Goal: Communication & Community: Ask a question

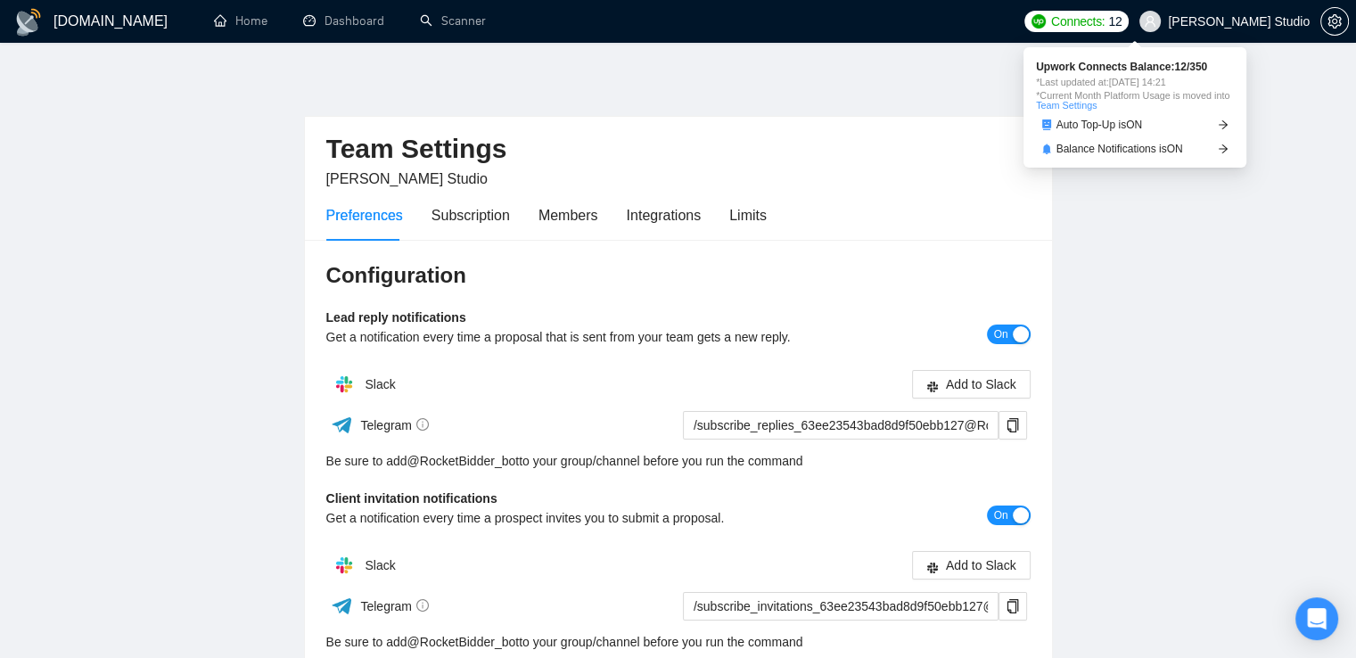
click at [1104, 21] on span "Connects:" at bounding box center [1077, 22] width 53 height 20
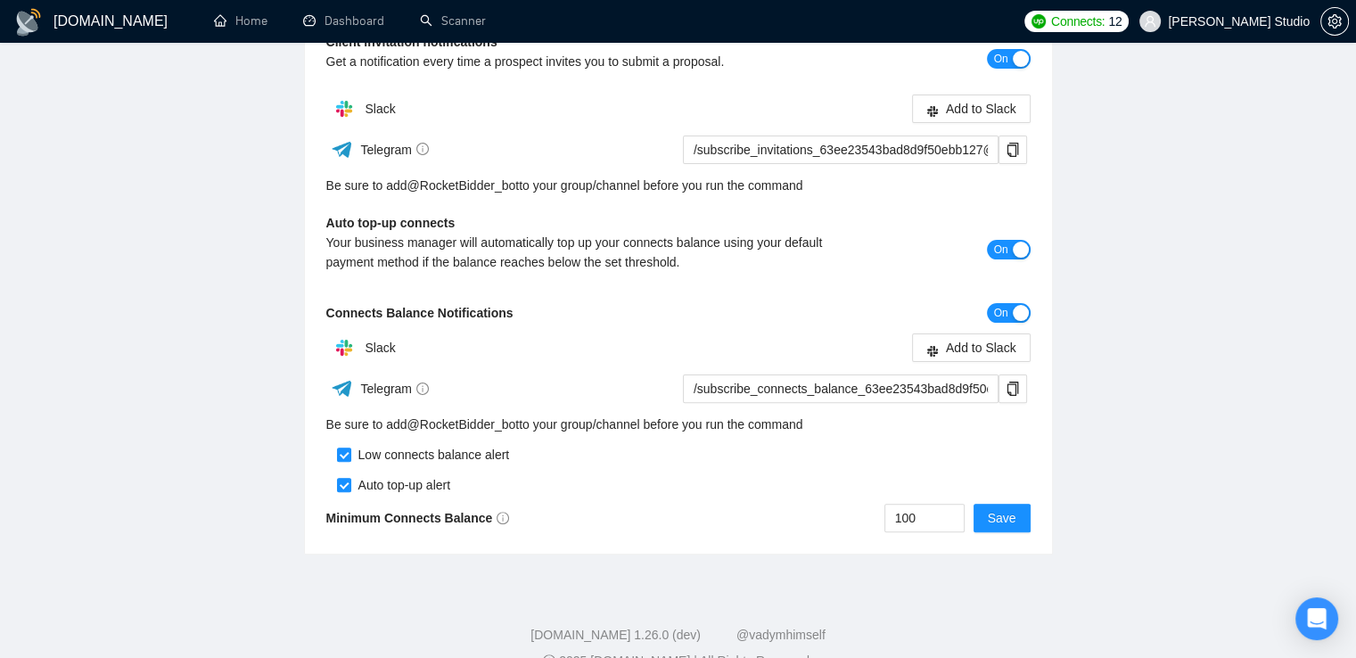
scroll to position [491, 0]
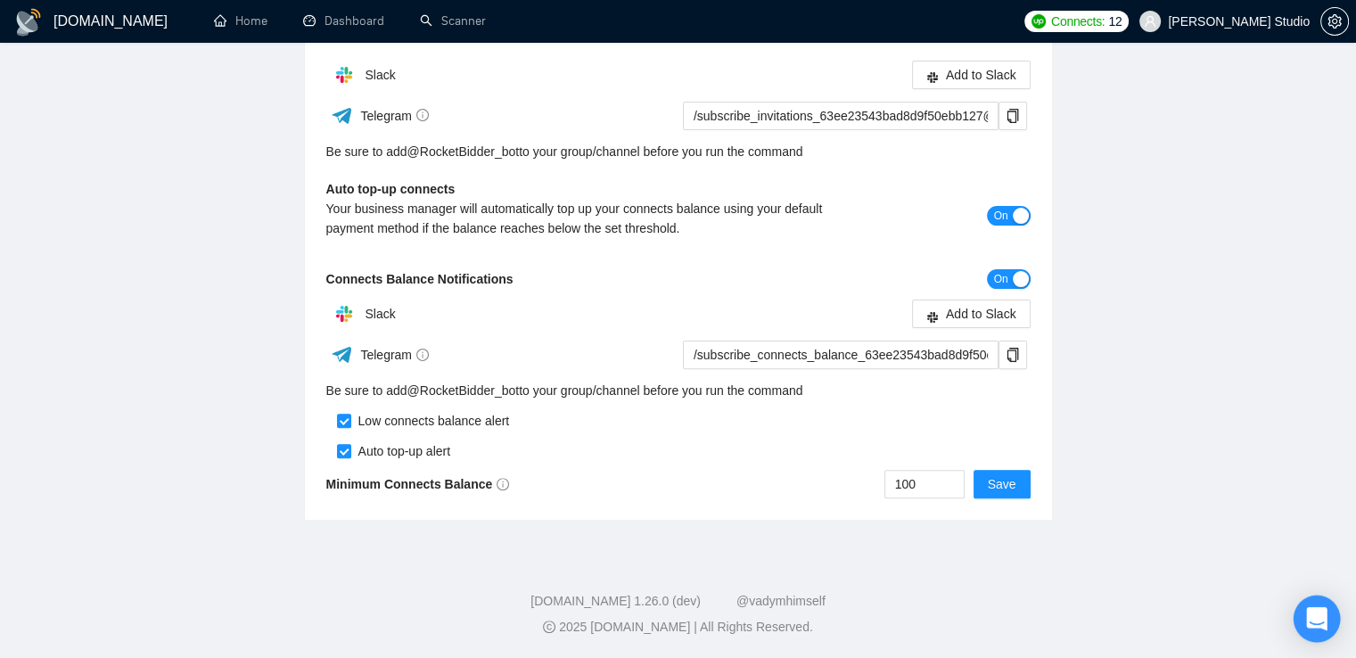
click at [1319, 623] on icon "Open Intercom Messenger" at bounding box center [1316, 618] width 23 height 23
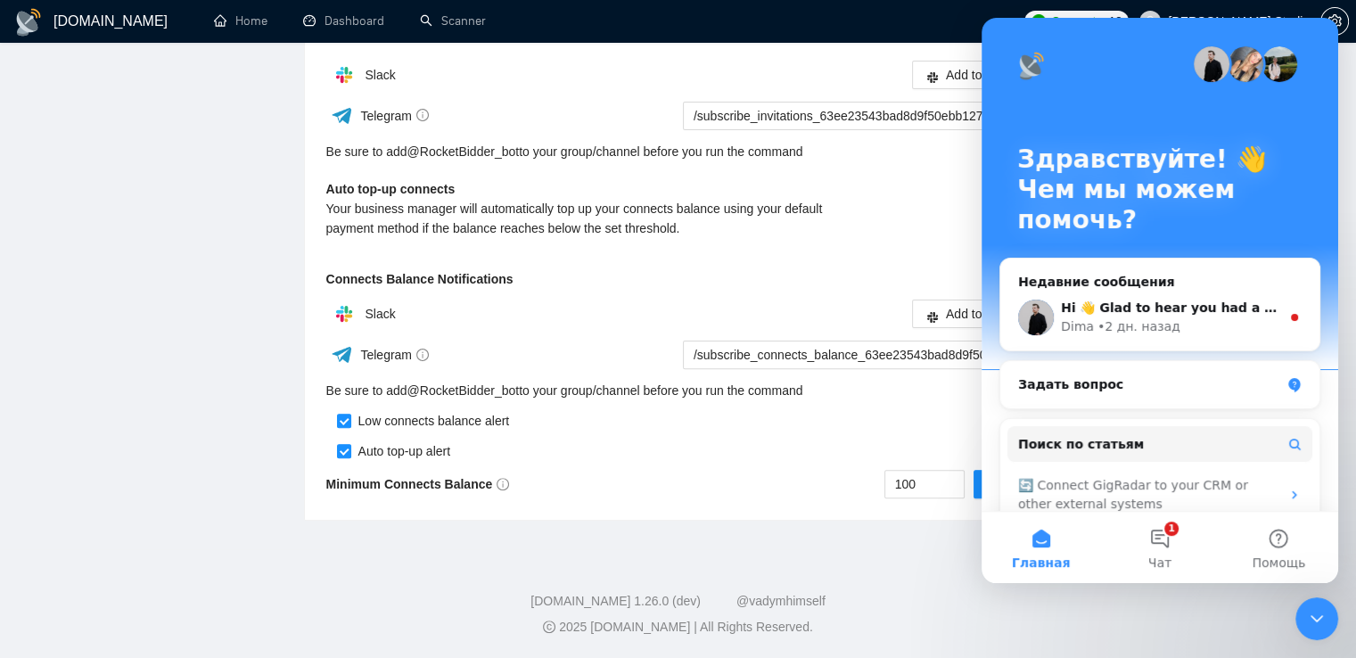
scroll to position [0, 0]
click at [1163, 539] on button "10 Чат" at bounding box center [1159, 547] width 119 height 71
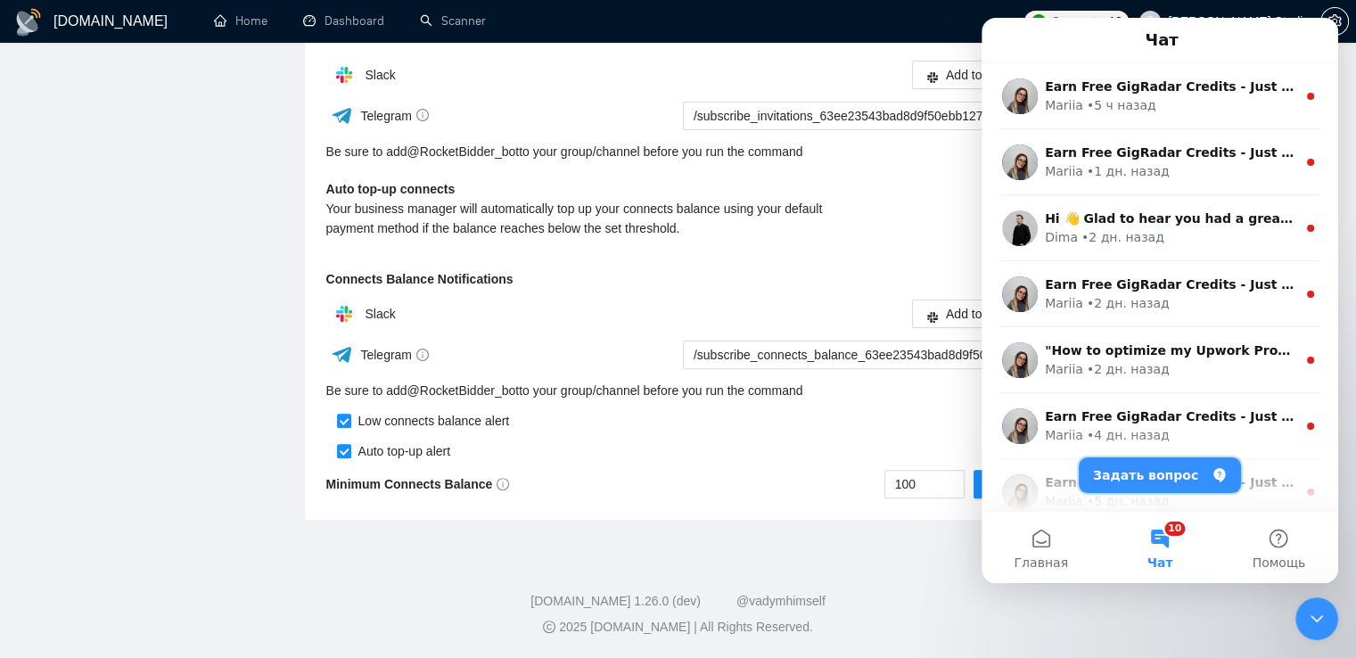
click at [1169, 475] on button "Задать вопрос" at bounding box center [1160, 475] width 162 height 36
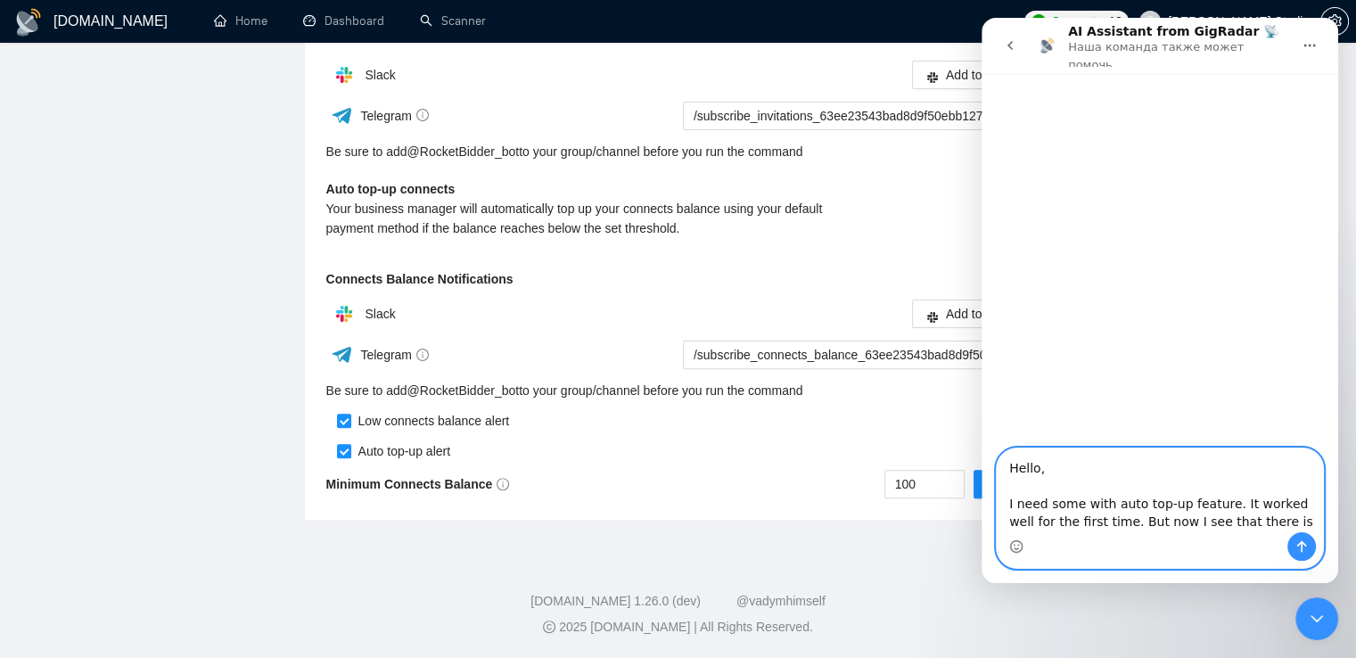
drag, startPoint x: 1267, startPoint y: 520, endPoint x: 1206, endPoint y: 526, distance: 60.9
click at [1206, 526] on textarea "Hello, I need some with auto top-up feature. It worked well for the first time.…" at bounding box center [1160, 490] width 326 height 84
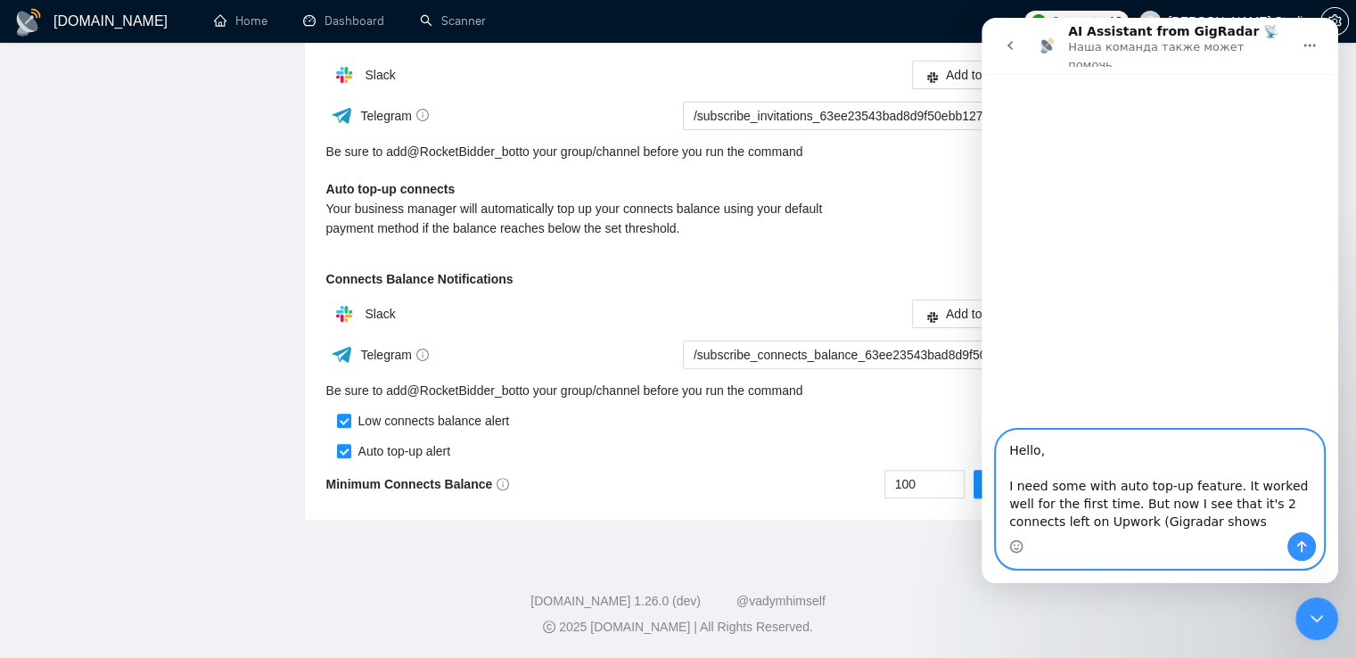
type textarea "Hello, I need some with auto top-up feature. It worked well for the first time.…"
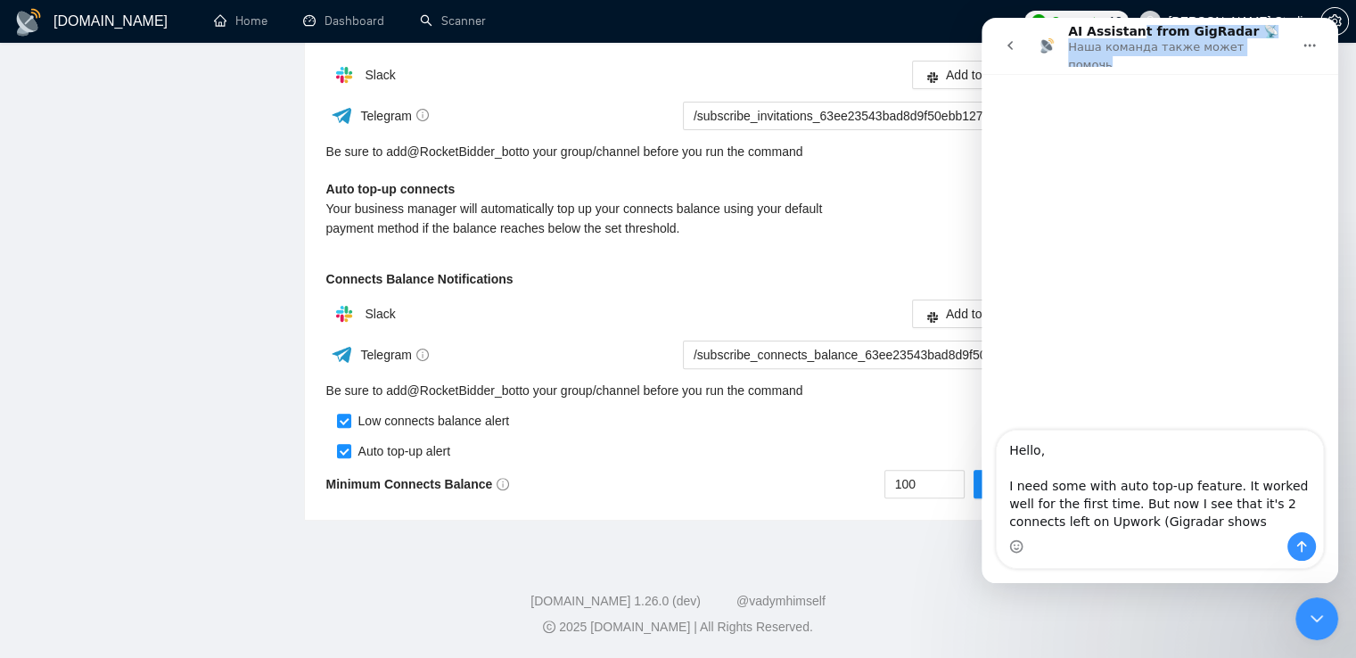
drag, startPoint x: 1129, startPoint y: 32, endPoint x: 1128, endPoint y: 99, distance: 66.9
click at [1128, 99] on div "AI Assistant from GigRadar 📡 [PERSON_NAME] команда также может помочь Hello, I …" at bounding box center [1159, 300] width 357 height 565
click at [1214, 209] on div "Мессенджер Intercom" at bounding box center [1159, 253] width 357 height 358
click at [1324, 617] on icon "Закрыть службу сообщений Intercom" at bounding box center [1316, 618] width 21 height 21
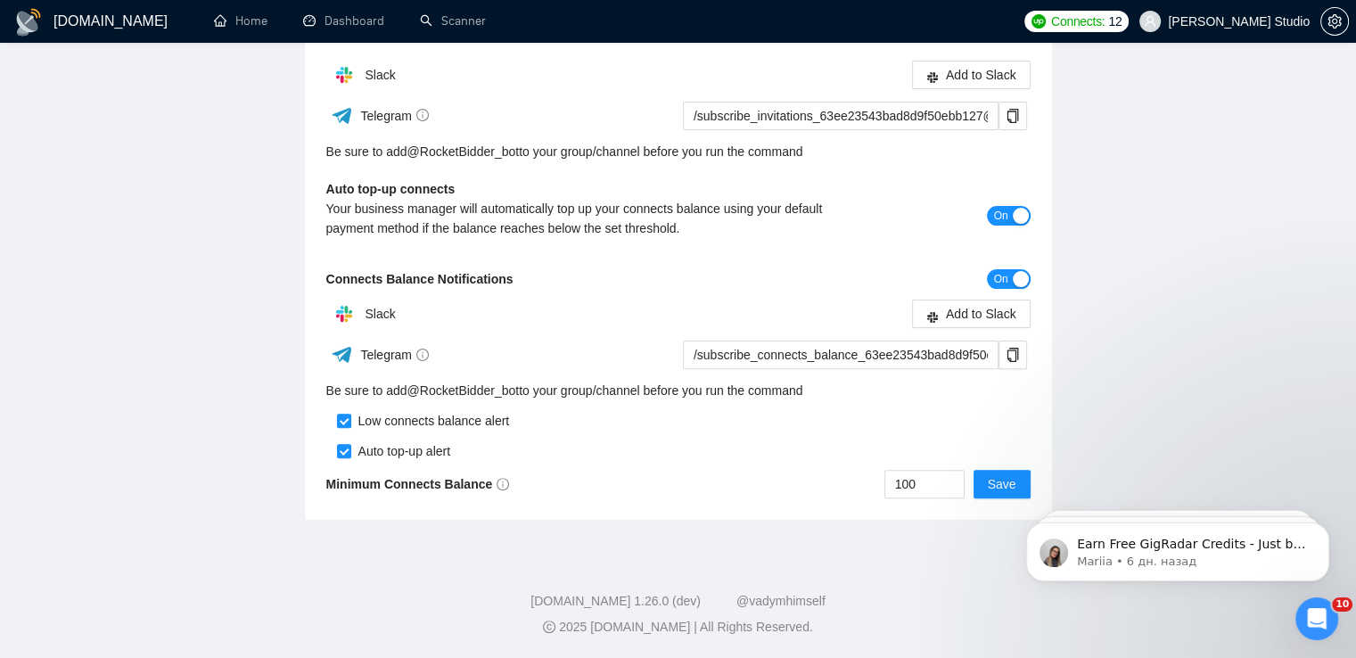
click at [1305, 623] on icon "Открыть службу сообщений Intercom" at bounding box center [1316, 618] width 29 height 29
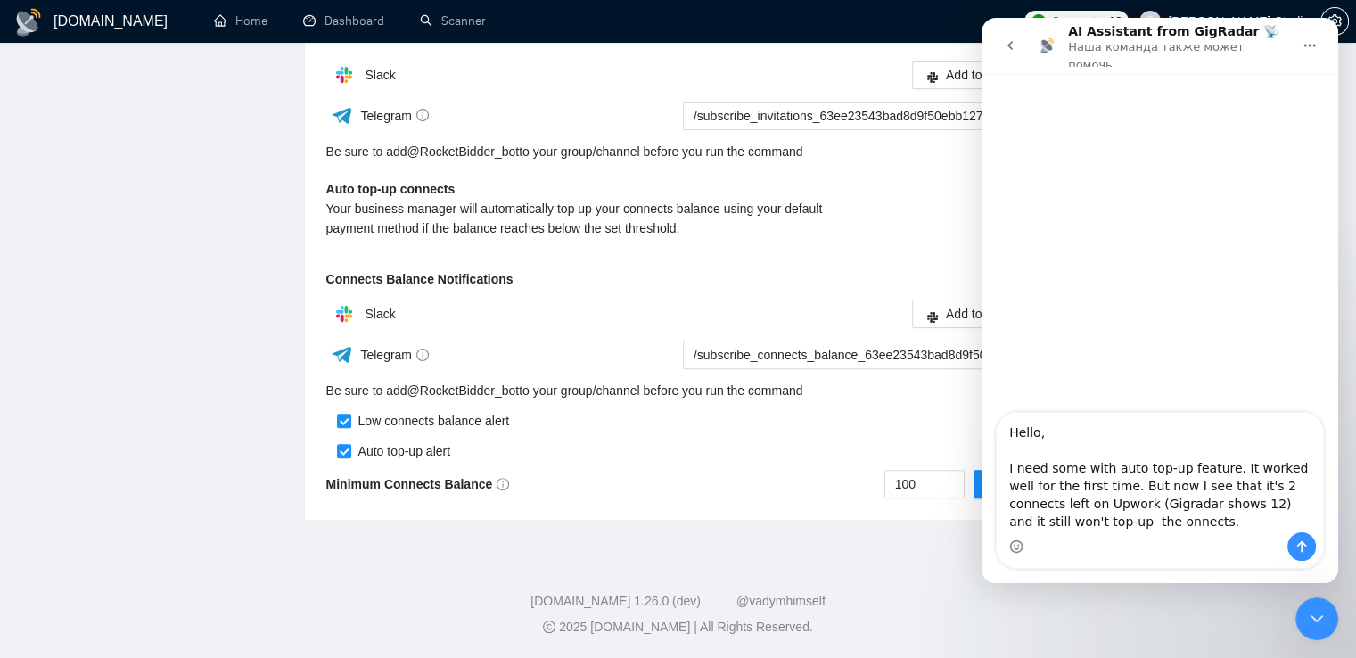
click at [1076, 472] on textarea "Hello, I need some with auto top-up feature. It worked well for the first time.…" at bounding box center [1160, 472] width 326 height 119
drag, startPoint x: 1139, startPoint y: 521, endPoint x: 997, endPoint y: 435, distance: 166.8
click at [997, 435] on textarea "Hello, I need some help with auto top-up feature. It worked well for the first …" at bounding box center [1160, 472] width 326 height 119
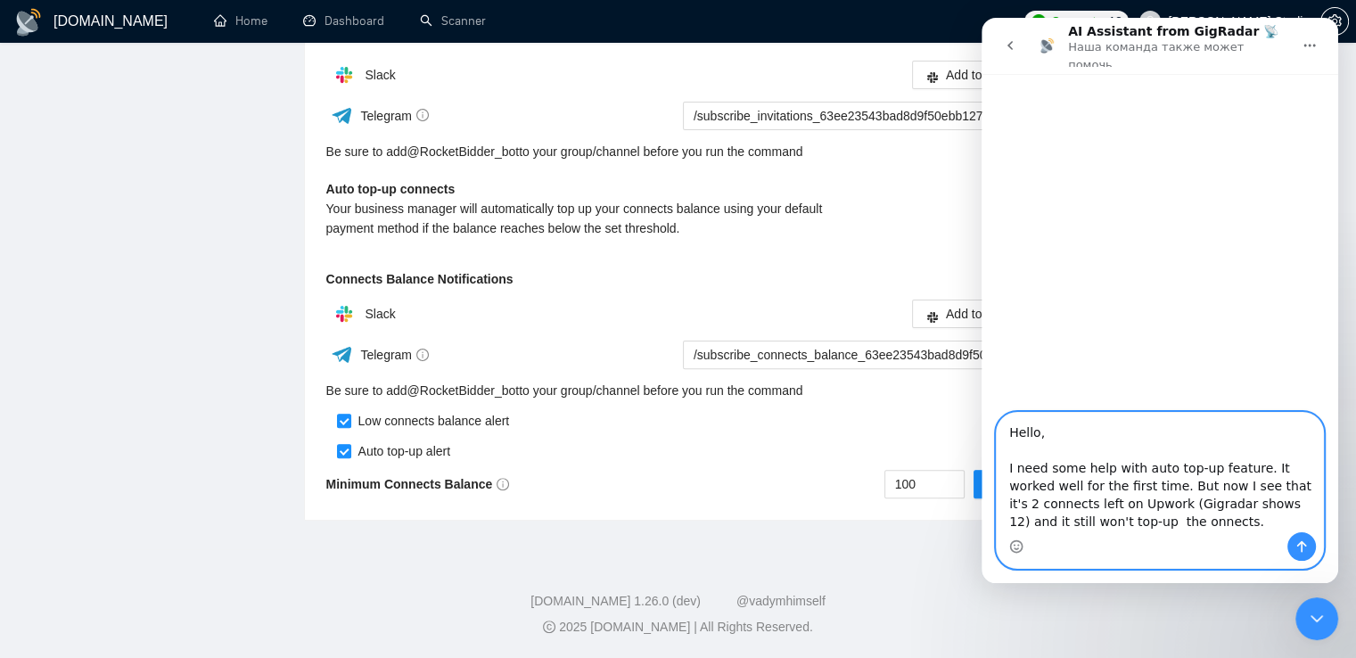
paste textarea "the auto top-up feature. It worked well for the first time. But now I see that …"
type textarea "Hello, I need some help with the auto top-up feature. It worked well for the fi…"
click at [1301, 546] on icon "Отправить сообщение…" at bounding box center [1302, 547] width 10 height 12
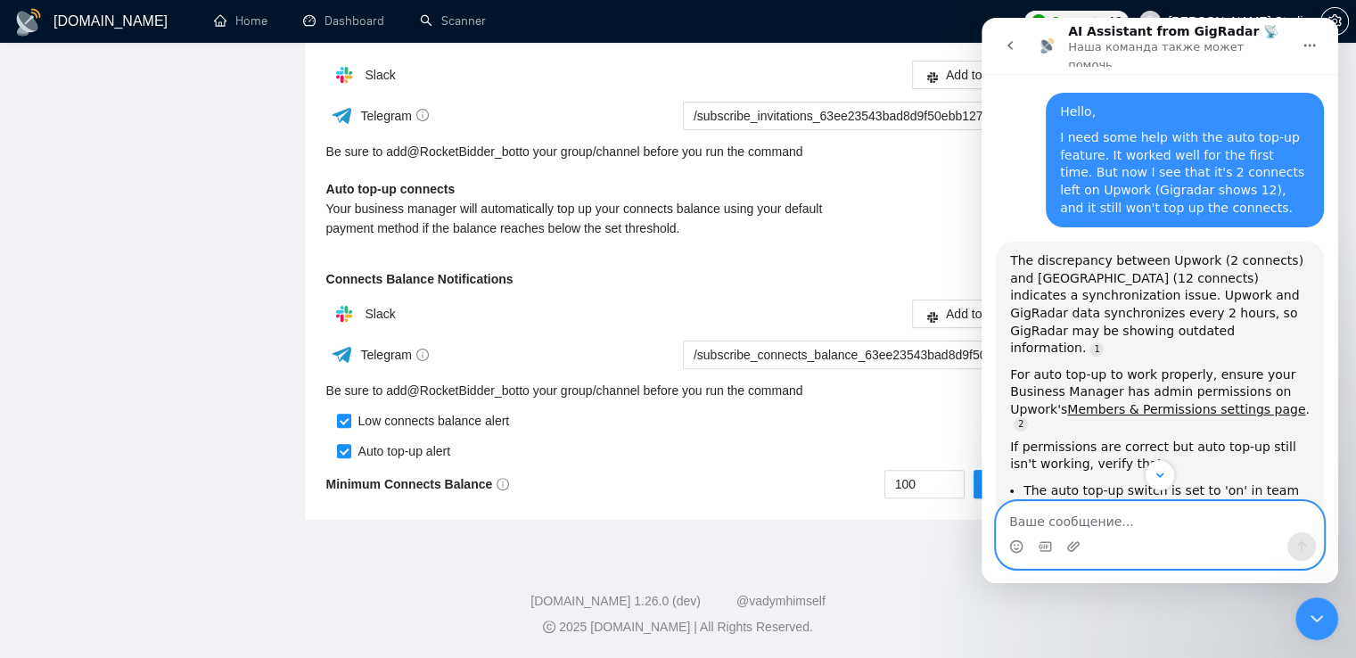
scroll to position [175, 0]
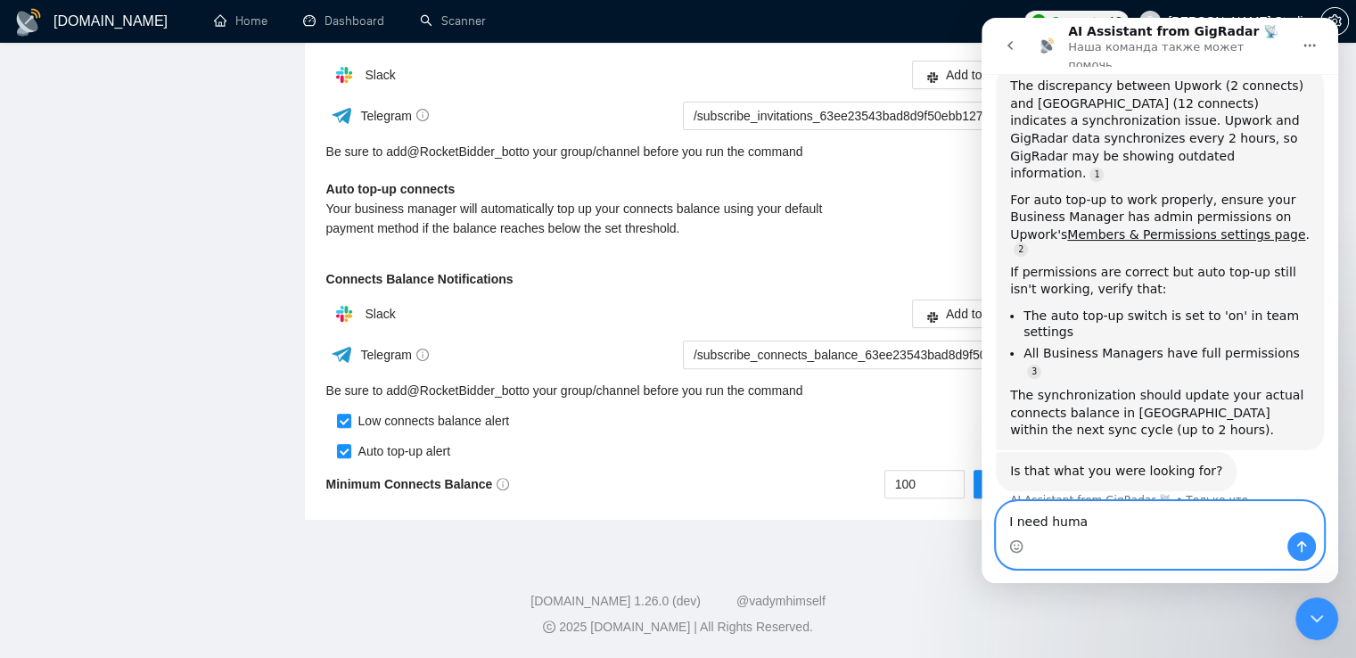
type textarea "I need human"
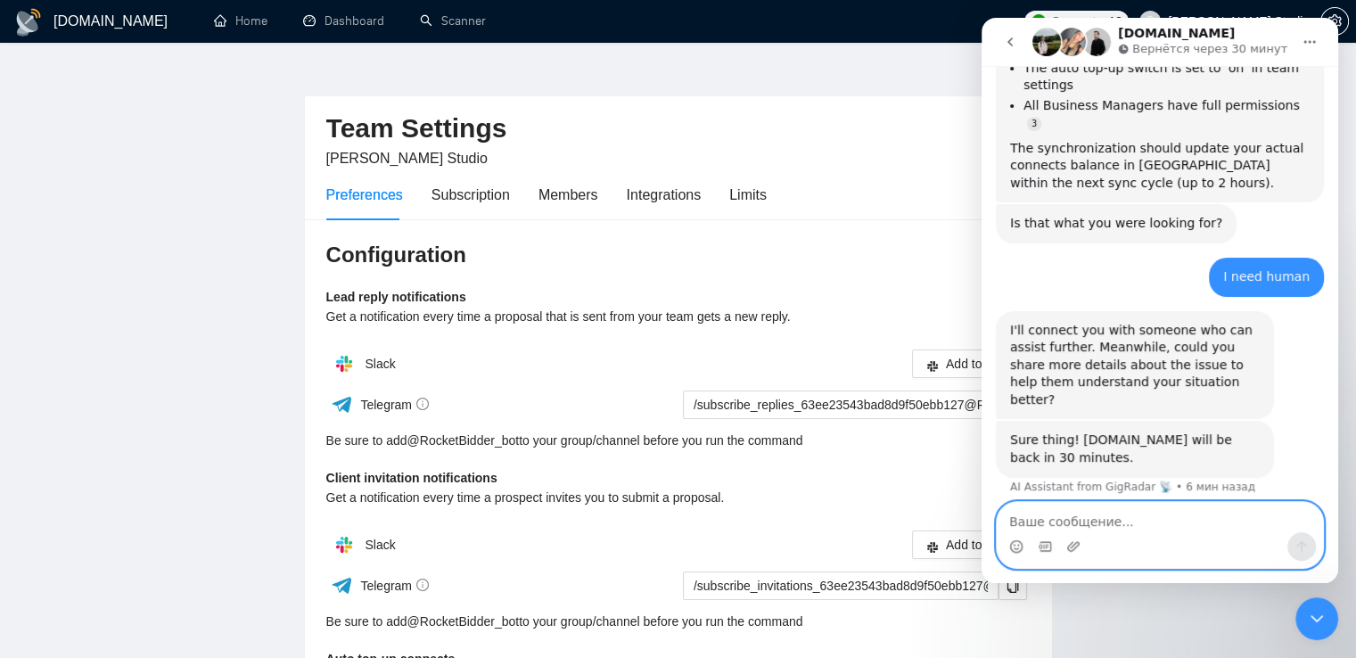
scroll to position [0, 0]
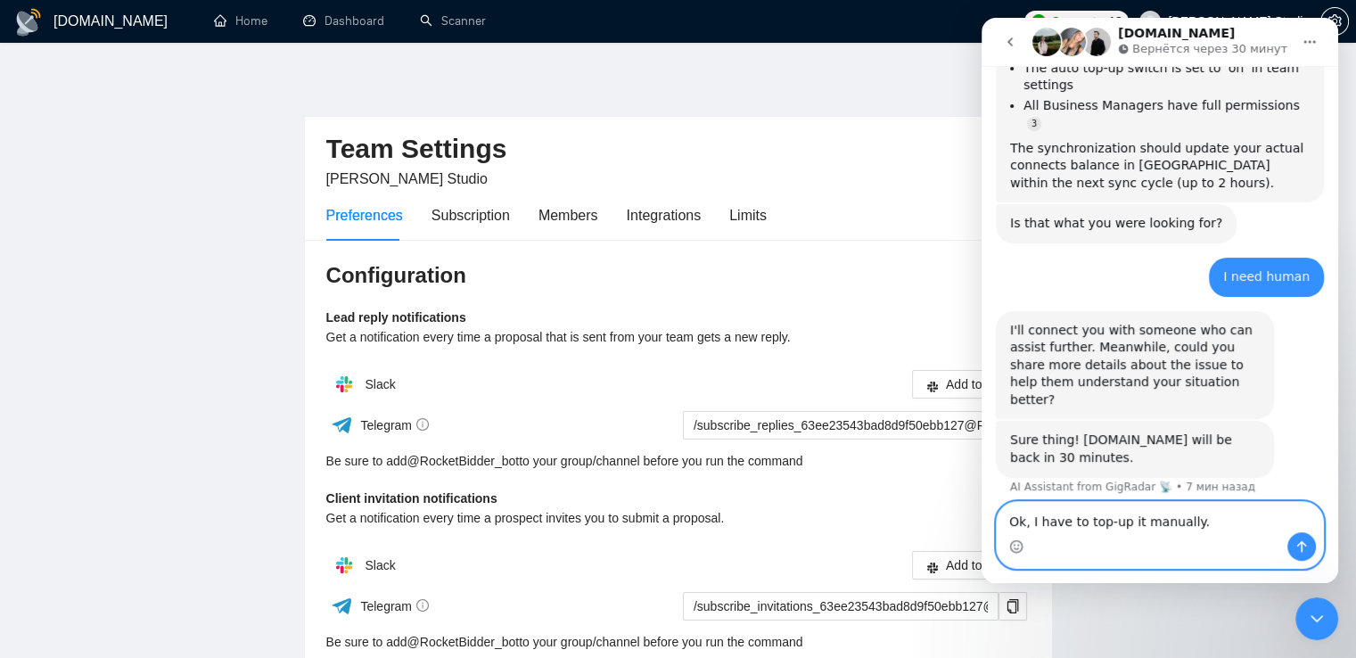
type textarea "Ok, I have to top-up it manually."
